Goal: Task Accomplishment & Management: Complete application form

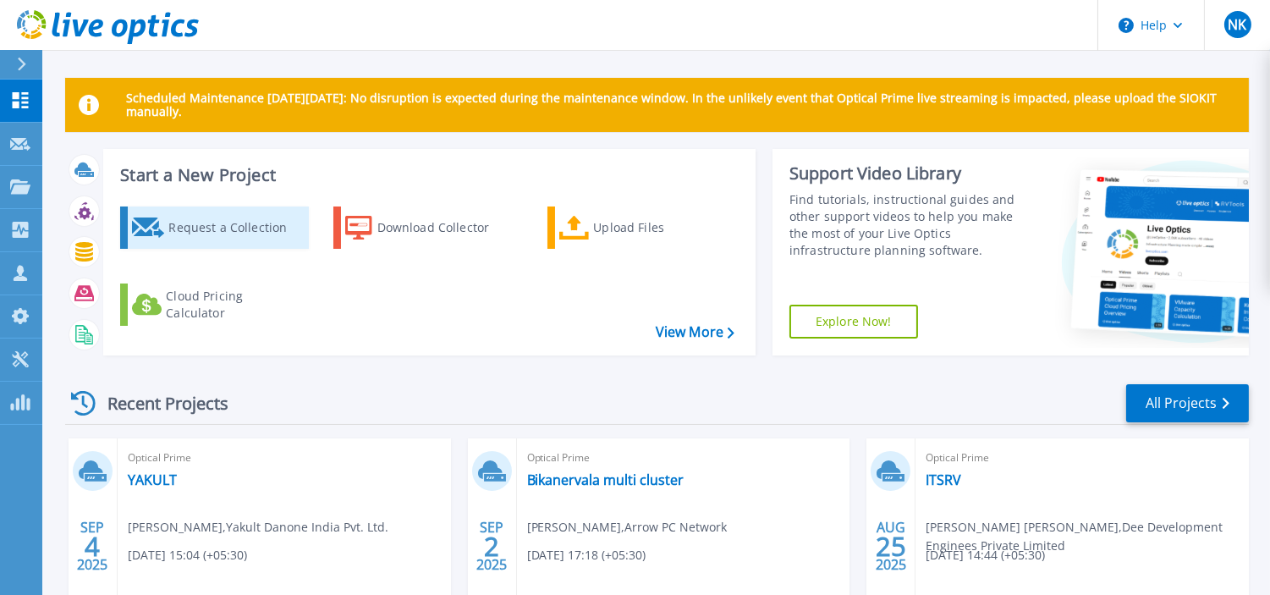
click at [210, 225] on div "Request a Collection" at bounding box center [235, 228] width 135 height 34
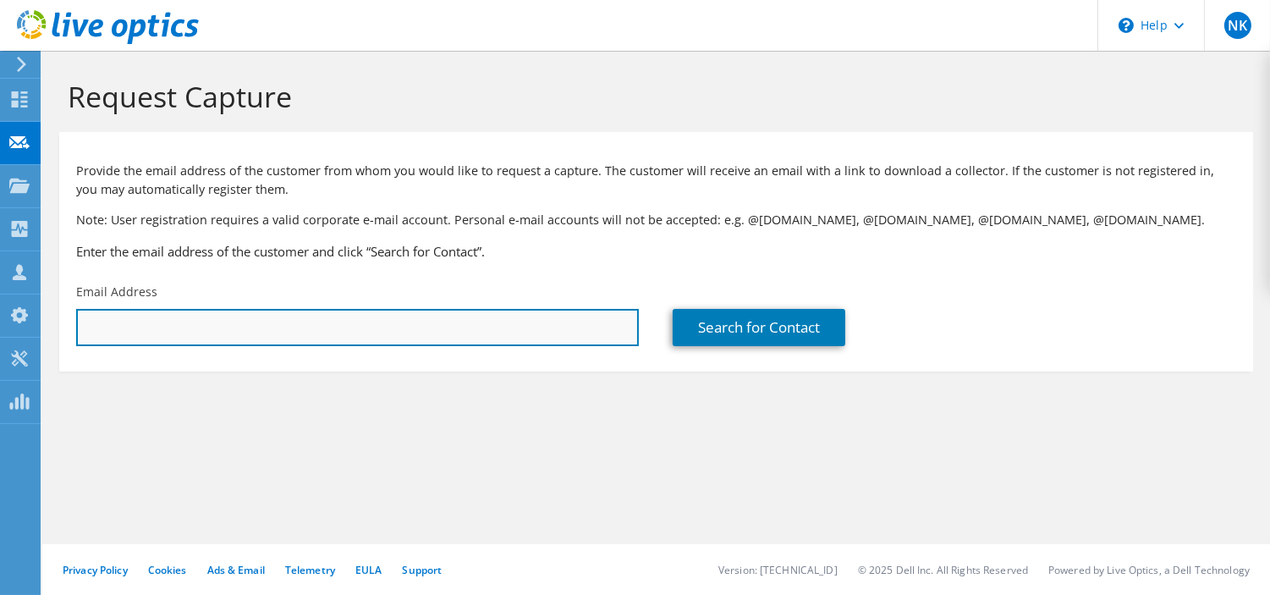
click at [297, 326] on input "text" at bounding box center [357, 327] width 563 height 37
paste input "[EMAIL_ADDRESS][PERSON_NAME][DOMAIN_NAME]"
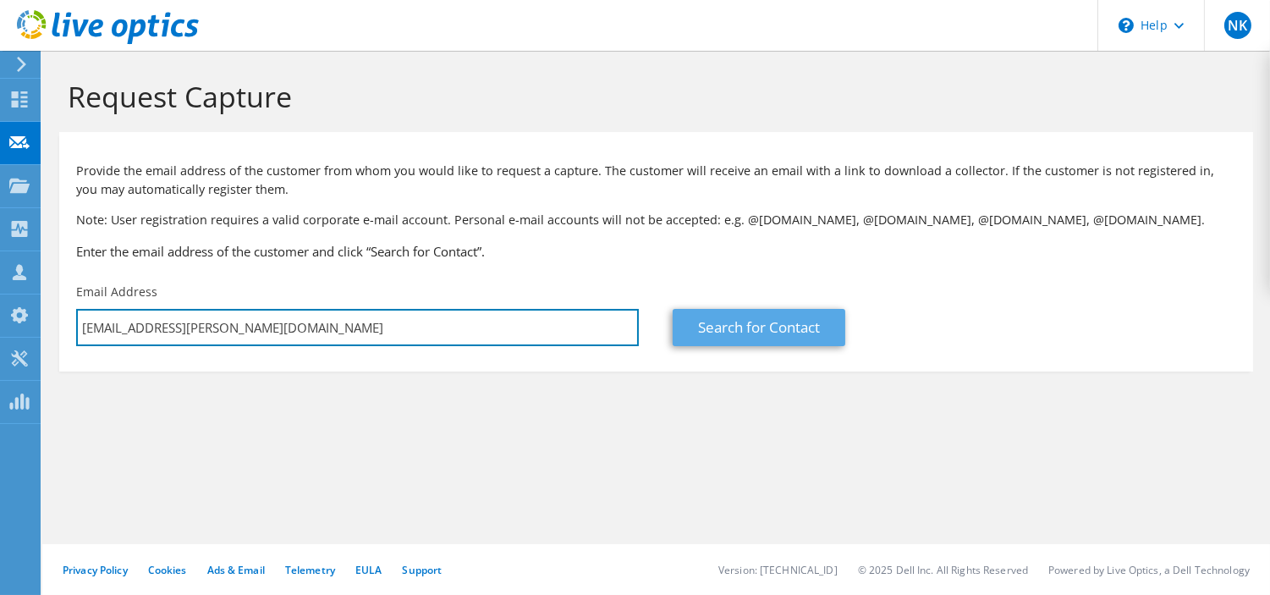
type input "[EMAIL_ADDRESS][PERSON_NAME][DOMAIN_NAME]"
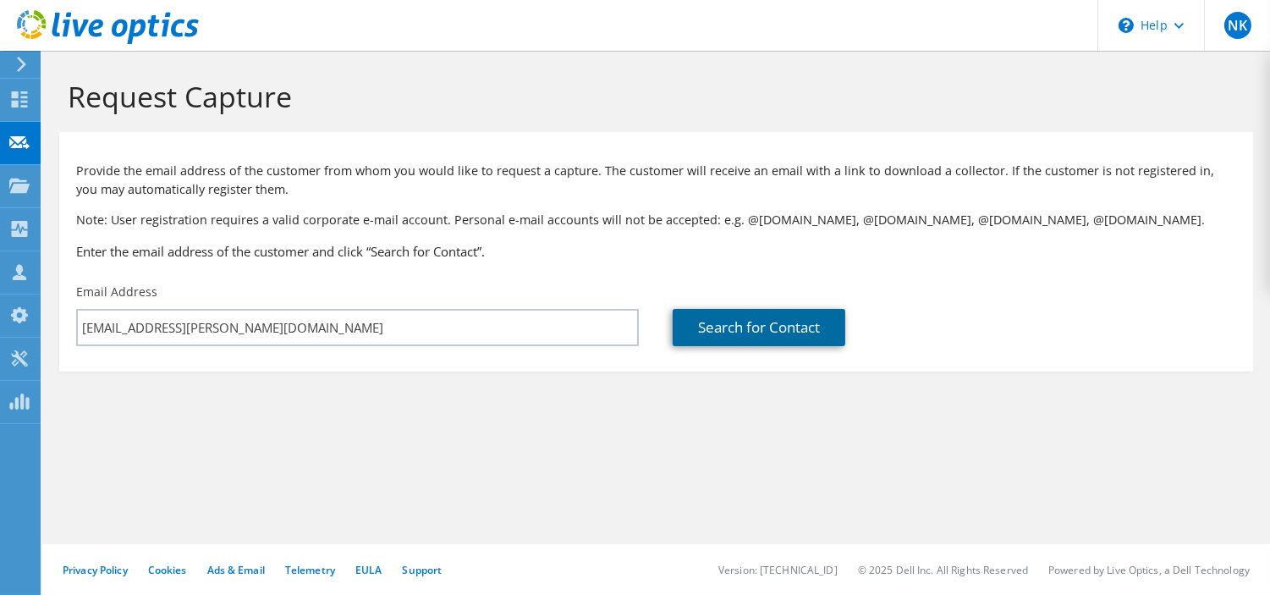
click at [753, 333] on link "Search for Contact" at bounding box center [759, 327] width 173 height 37
type input "[PERSON_NAME] Cement (Bharat) Limited"
type input "[PERSON_NAME]"
type input "Joshi"
type input "[GEOGRAPHIC_DATA]"
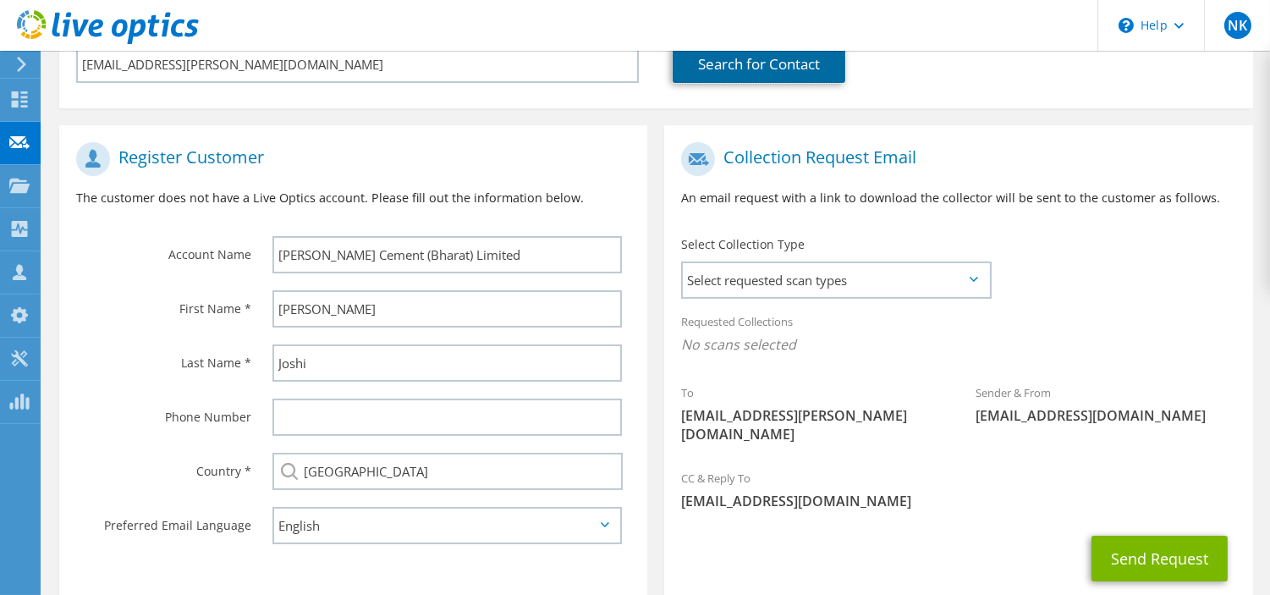
scroll to position [351, 0]
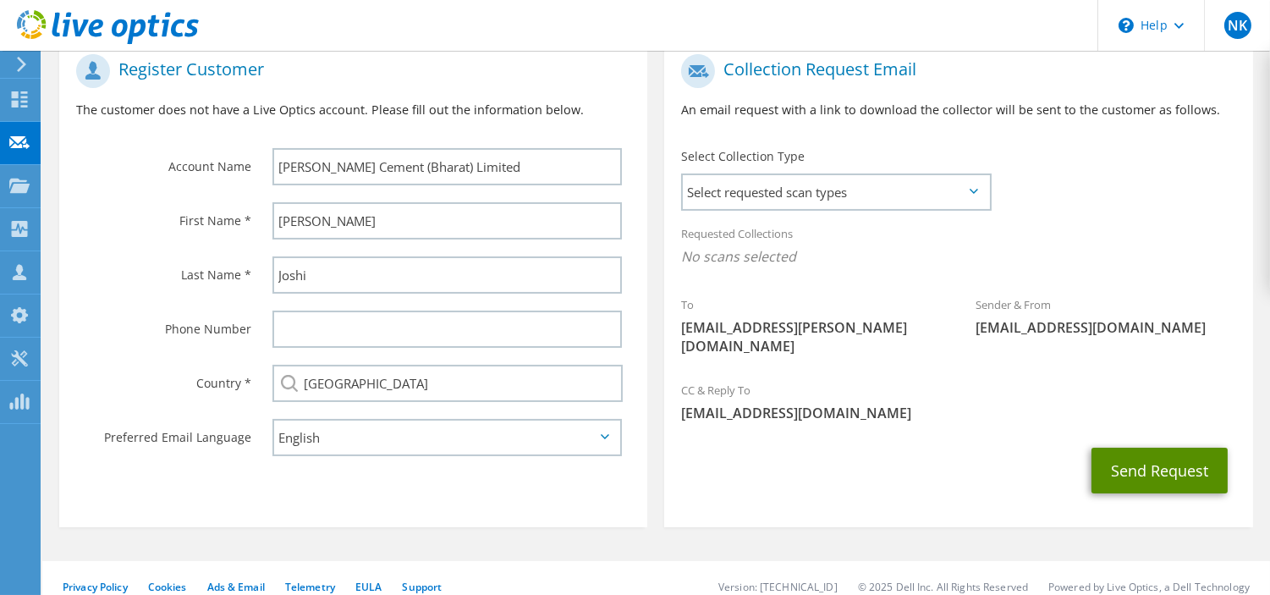
click at [1149, 459] on button "Send Request" at bounding box center [1160, 471] width 136 height 46
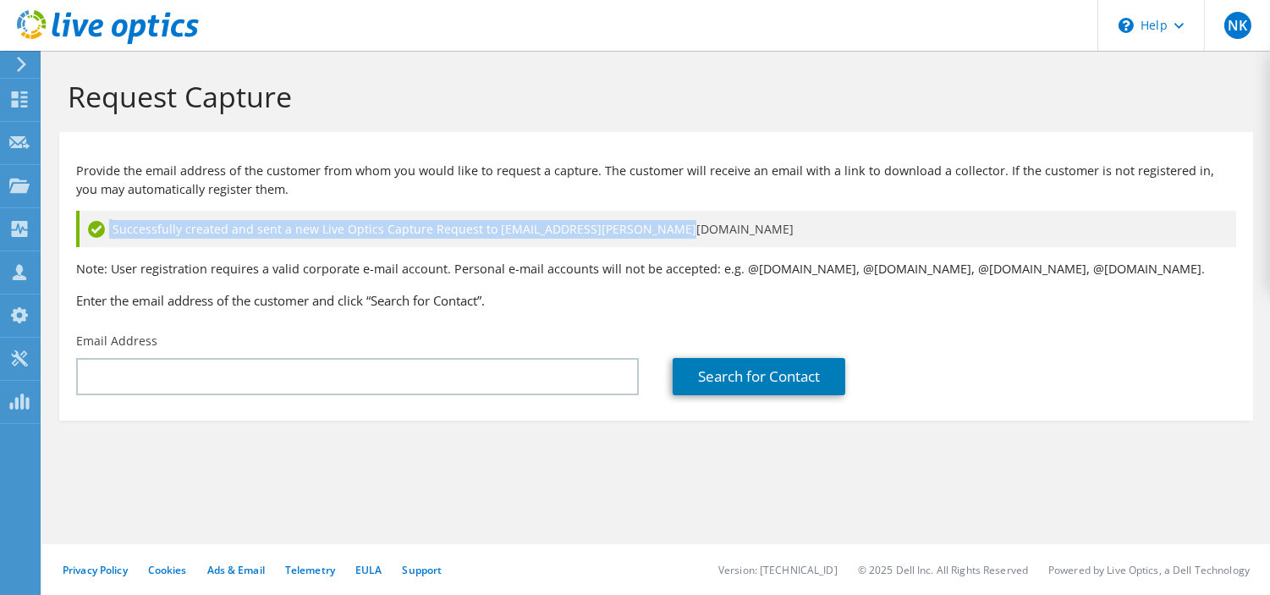
drag, startPoint x: 667, startPoint y: 223, endPoint x: 98, endPoint y: 229, distance: 568.8
click at [98, 229] on div "Successfully created and sent a new Live Optics Capture Request to [EMAIL_ADDRE…" at bounding box center [656, 229] width 1160 height 36
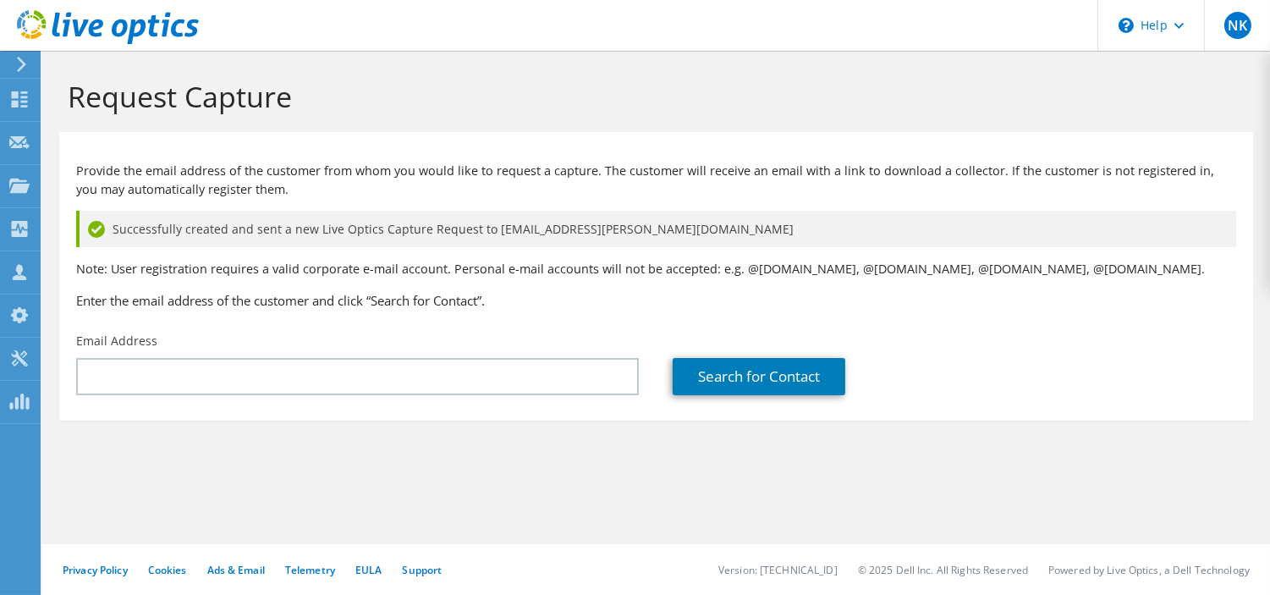
click at [358, 292] on h3 "Enter the email address of the customer and click “Search for Contact”." at bounding box center [656, 300] width 1160 height 19
